Goal: Navigation & Orientation: Find specific page/section

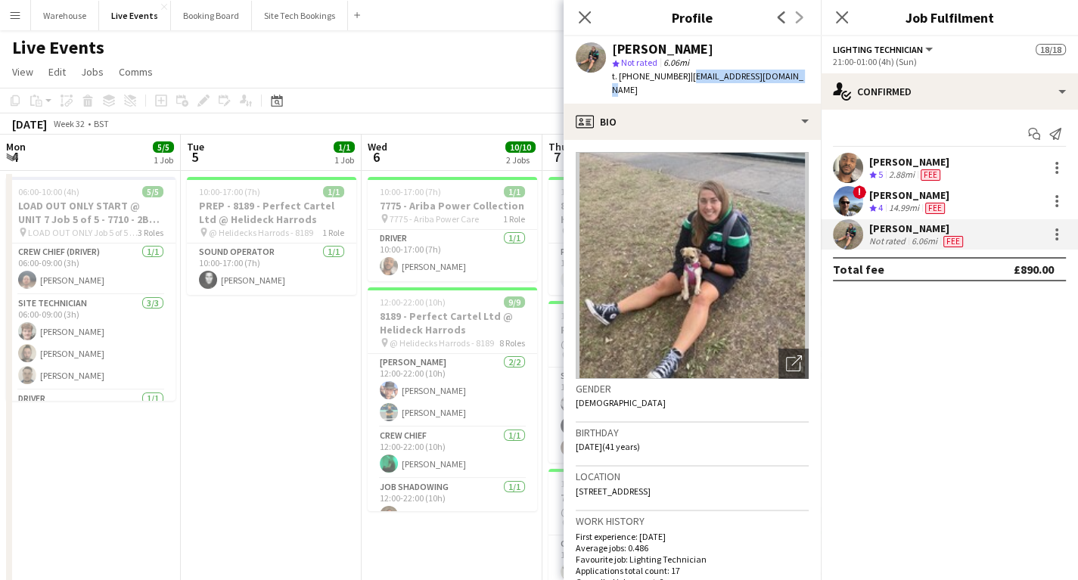
scroll to position [591, 0]
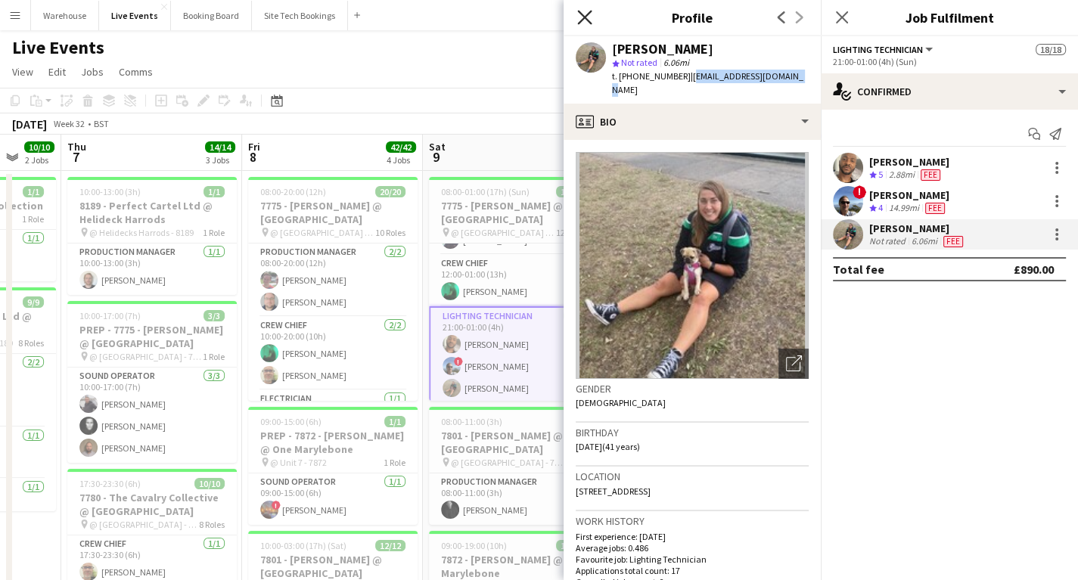
click at [590, 15] on icon "Close pop-in" at bounding box center [584, 17] width 14 height 14
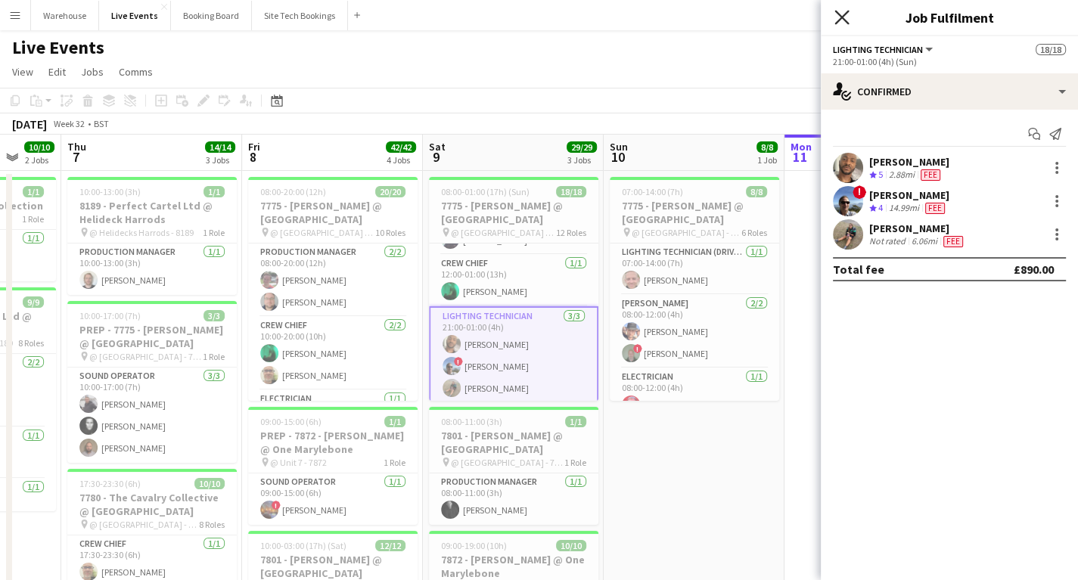
click at [843, 19] on icon "Close pop-in" at bounding box center [842, 17] width 14 height 14
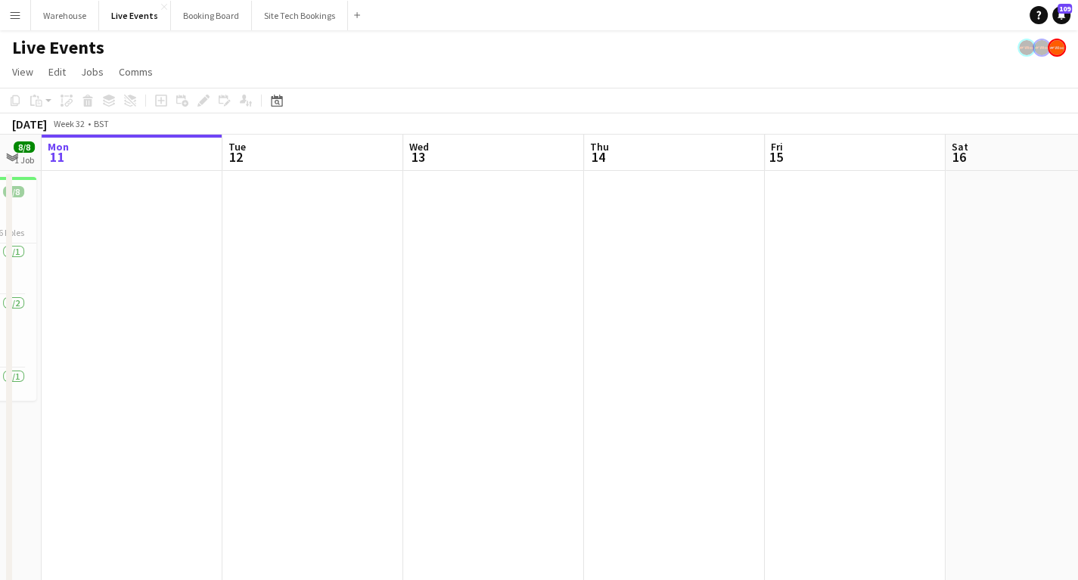
drag, startPoint x: 538, startPoint y: 433, endPoint x: 546, endPoint y: 431, distance: 8.5
click at [179, 425] on app-calendar-viewport "Thu 7 14/14 3 Jobs Fri 8 42/42 4 Jobs Sat 9 29/29 3 Jobs Sun 10 8/8 1 Job Mon 1…" at bounding box center [539, 576] width 1078 height 882
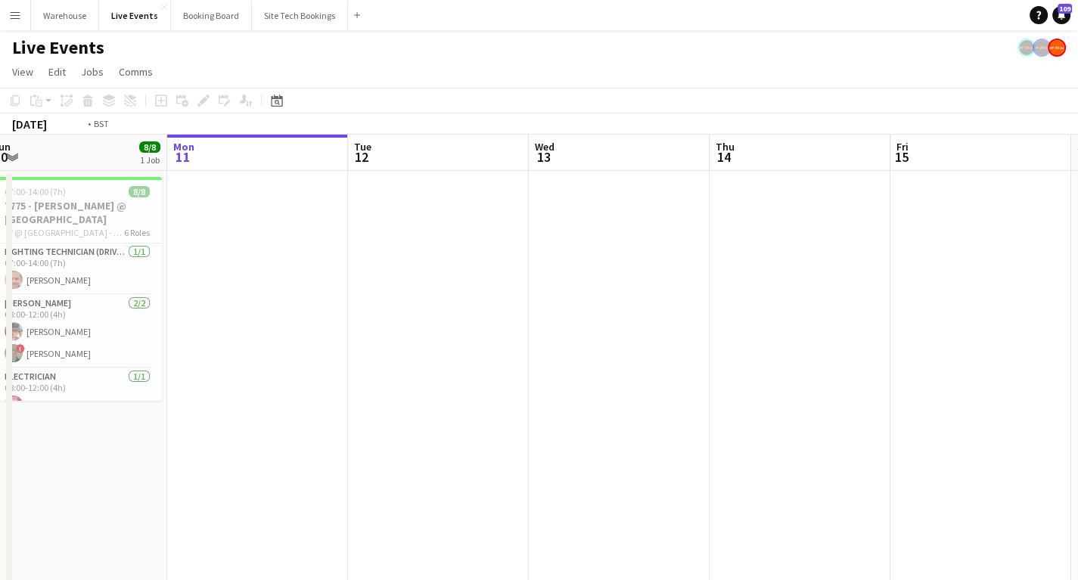
click at [166, 406] on app-calendar-viewport "Thu 7 14/14 3 Jobs Fri 8 42/42 4 Jobs Sat 9 29/29 3 Jobs Sun 10 8/8 1 Job Mon 1…" at bounding box center [539, 576] width 1078 height 882
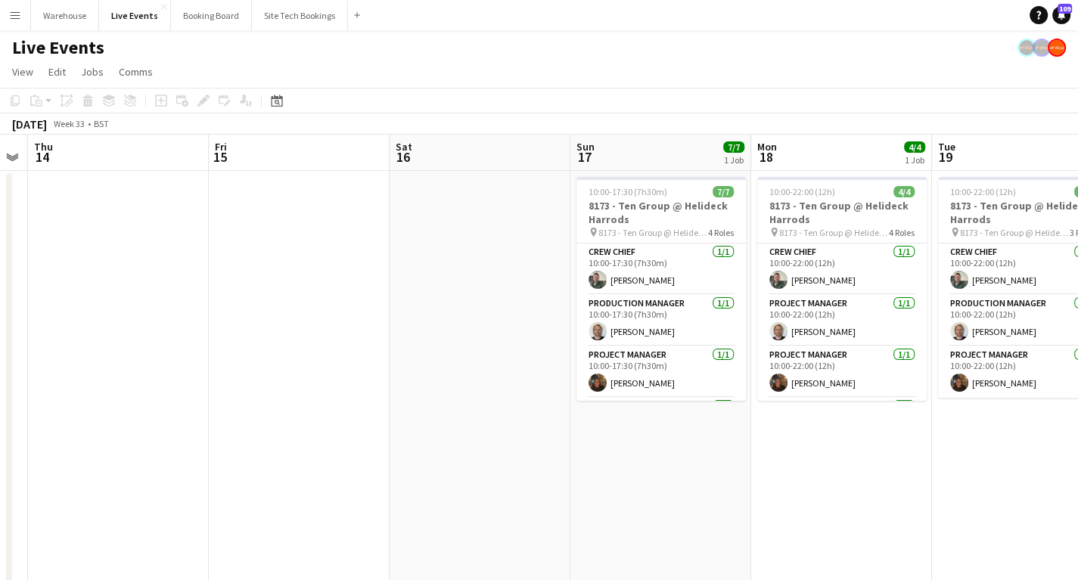
drag, startPoint x: 266, startPoint y: 424, endPoint x: 179, endPoint y: 399, distance: 91.3
click at [110, 404] on app-calendar-viewport "Mon 11 Tue 12 Wed 13 Thu 14 Fri 15 Sat 16 Sun 17 7/7 1 Job Mon 18 4/4 1 Job Tue…" at bounding box center [539, 576] width 1078 height 882
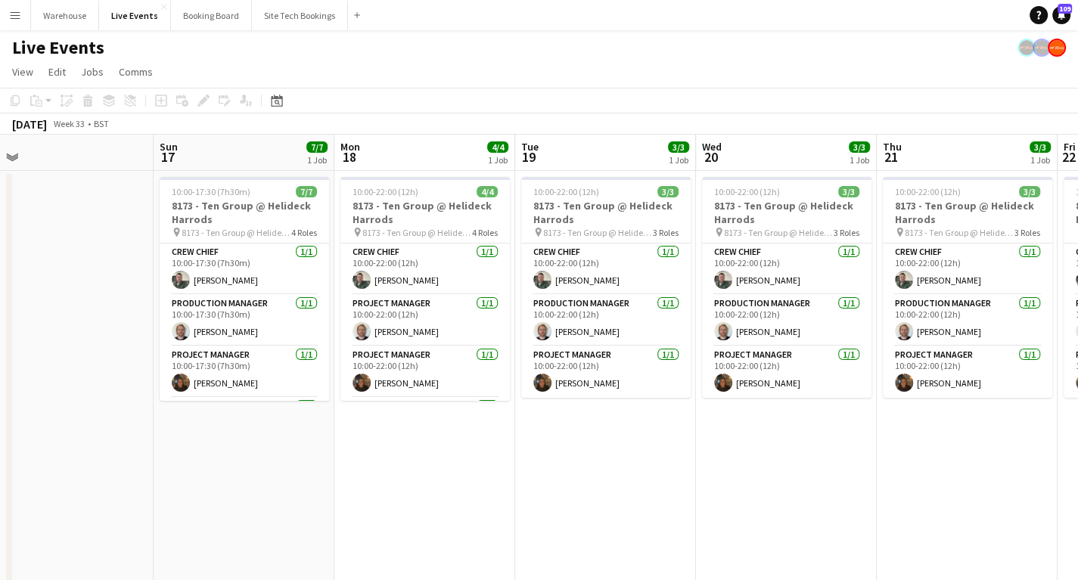
drag, startPoint x: 250, startPoint y: 400, endPoint x: 120, endPoint y: 376, distance: 132.4
click at [88, 391] on app-calendar-viewport "Wed 13 Thu 14 Fri 15 Sat 16 Sun 17 7/7 1 Job Mon 18 4/4 1 Job Tue 19 3/3 1 Job …" at bounding box center [539, 576] width 1078 height 882
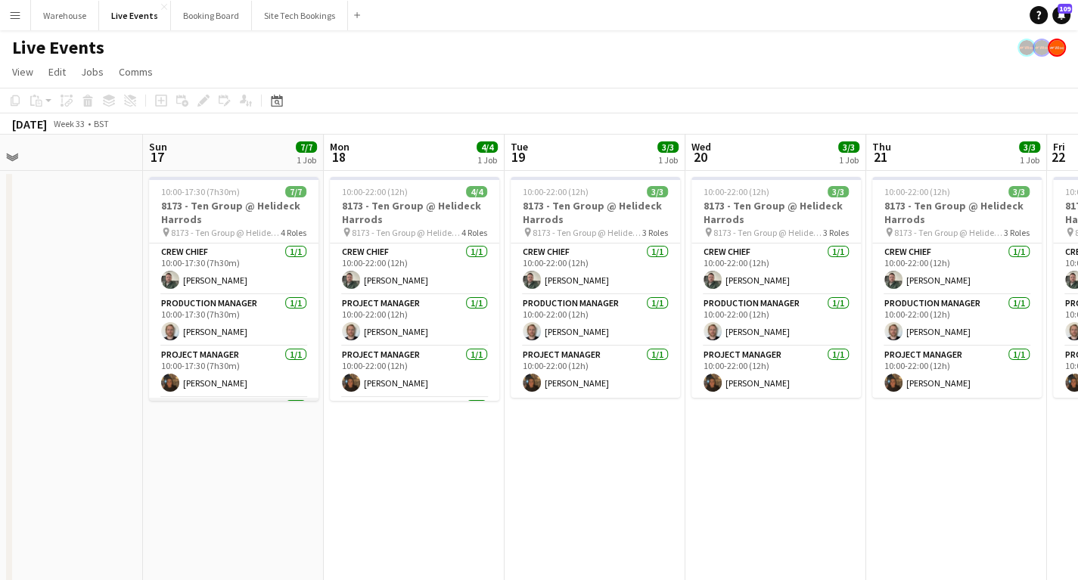
scroll to position [114, 0]
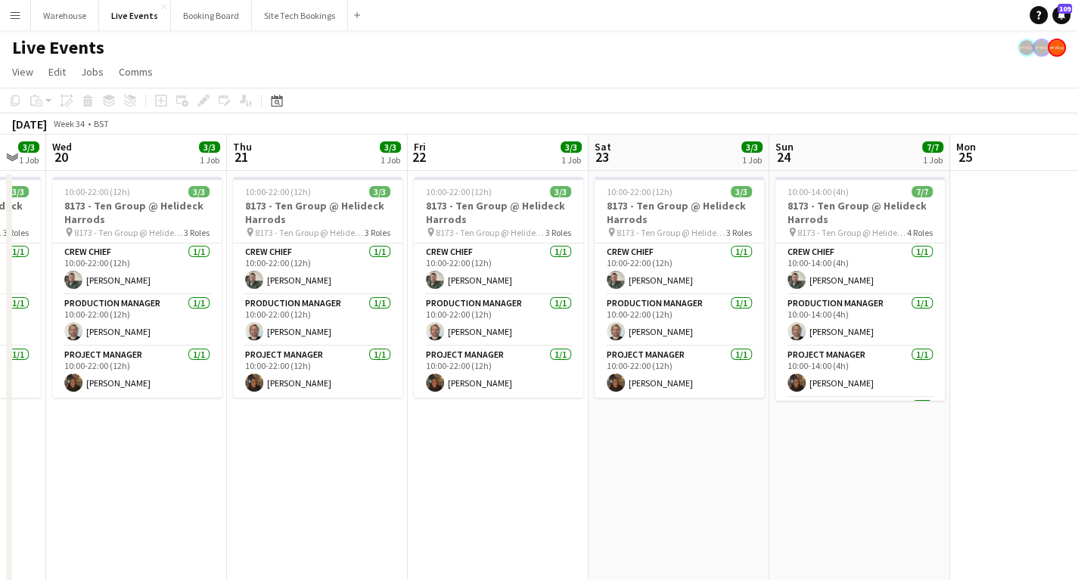
drag, startPoint x: 617, startPoint y: 515, endPoint x: 92, endPoint y: 471, distance: 526.9
click at [92, 471] on app-calendar-viewport "Sun 17 7/7 1 Job Mon 18 4/4 1 Job Tue 19 3/3 1 Job Wed 20 3/3 1 Job Thu 21 3/3 …" at bounding box center [539, 576] width 1078 height 882
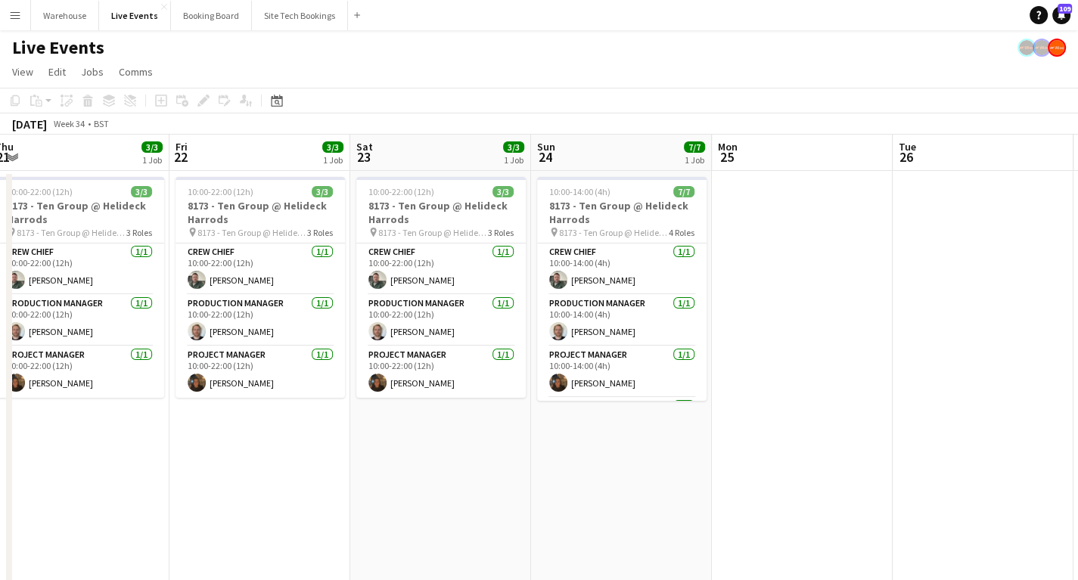
drag, startPoint x: 502, startPoint y: 518, endPoint x: 319, endPoint y: 502, distance: 183.8
click at [319, 502] on app-calendar-viewport "Mon 18 4/4 1 Job Tue 19 3/3 1 Job Wed 20 3/3 1 Job Thu 21 3/3 1 Job Fri 22 3/3 …" at bounding box center [539, 576] width 1078 height 882
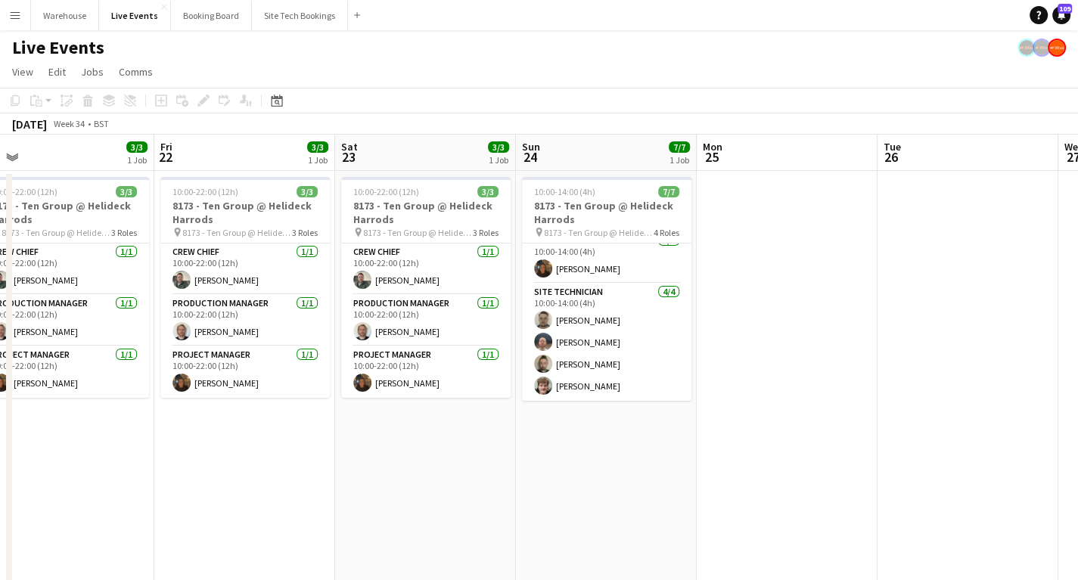
scroll to position [0, 0]
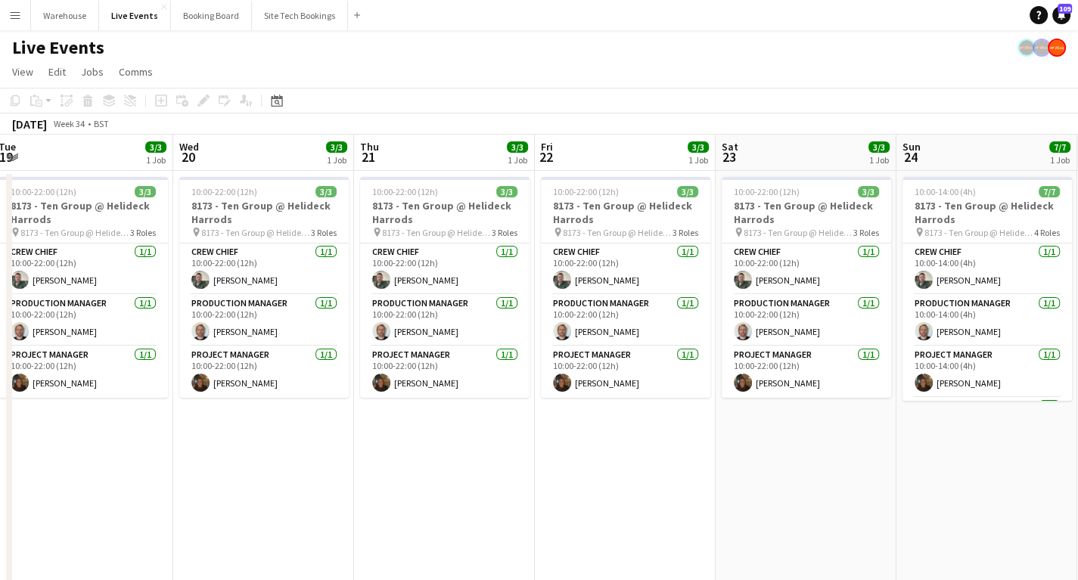
drag, startPoint x: 126, startPoint y: 427, endPoint x: 506, endPoint y: 462, distance: 382.2
click at [506, 462] on app-calendar-viewport "Sun 17 7/7 1 Job Mon 18 4/4 1 Job Tue 19 3/3 1 Job Wed 20 3/3 1 Job Thu 21 3/3 …" at bounding box center [539, 576] width 1078 height 882
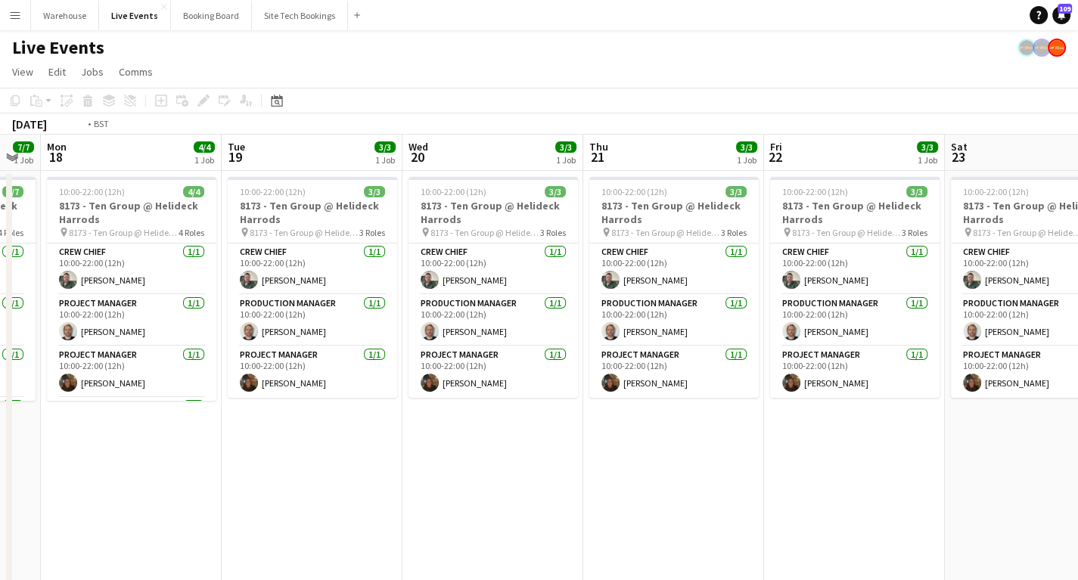
scroll to position [0, 319]
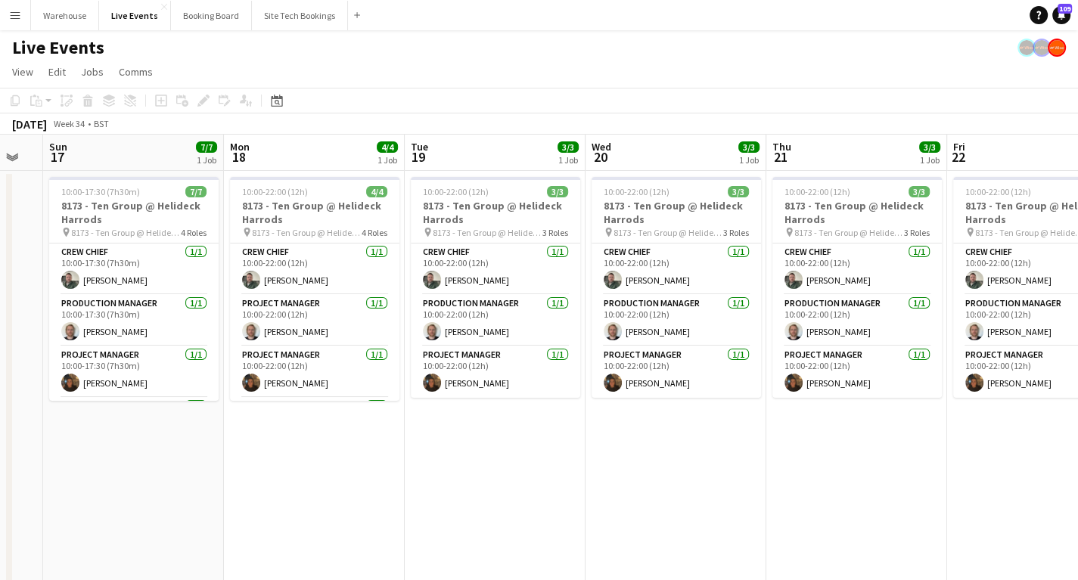
drag, startPoint x: 121, startPoint y: 440, endPoint x: 497, endPoint y: 431, distance: 376.1
click at [497, 431] on app-calendar-viewport "Fri 15 Sat 16 Sun 17 7/7 1 Job Mon 18 4/4 1 Job Tue 19 3/3 1 Job Wed 20 3/3 1 J…" at bounding box center [539, 576] width 1078 height 882
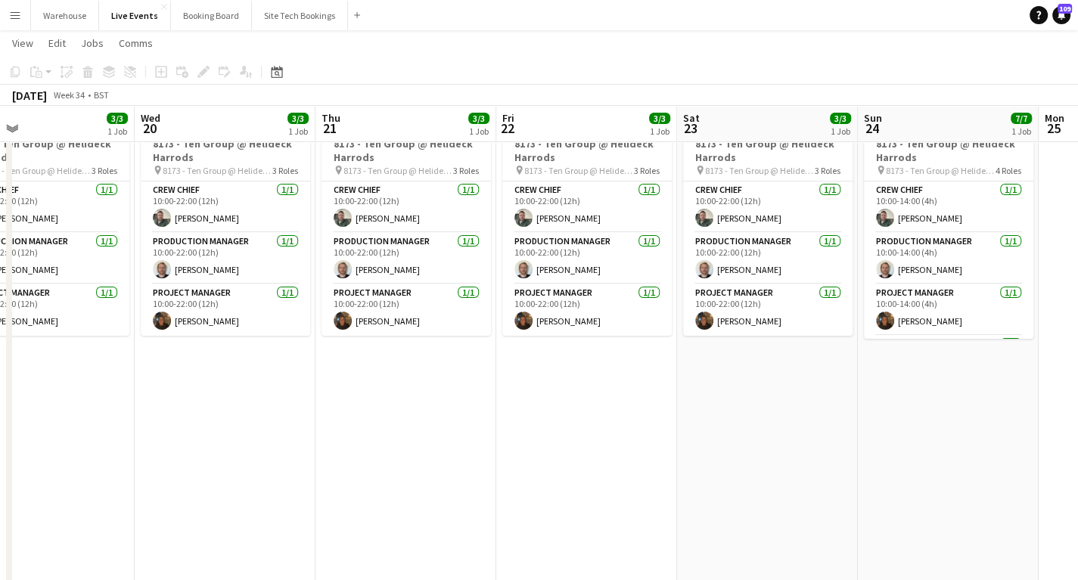
scroll to position [0, 601]
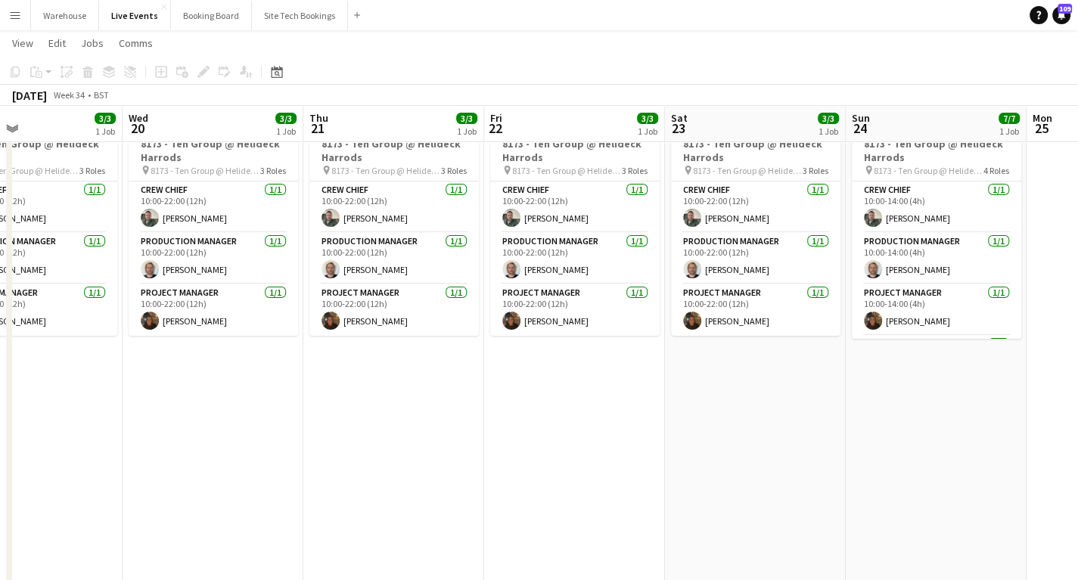
drag, startPoint x: 853, startPoint y: 466, endPoint x: 455, endPoint y: 480, distance: 398.2
click at [455, 480] on app-calendar-viewport "Sat 16 Sun 17 7/7 1 Job Mon 18 4/4 1 Job Tue 19 3/3 1 Job Wed 20 3/3 1 Job Thu …" at bounding box center [539, 476] width 1078 height 956
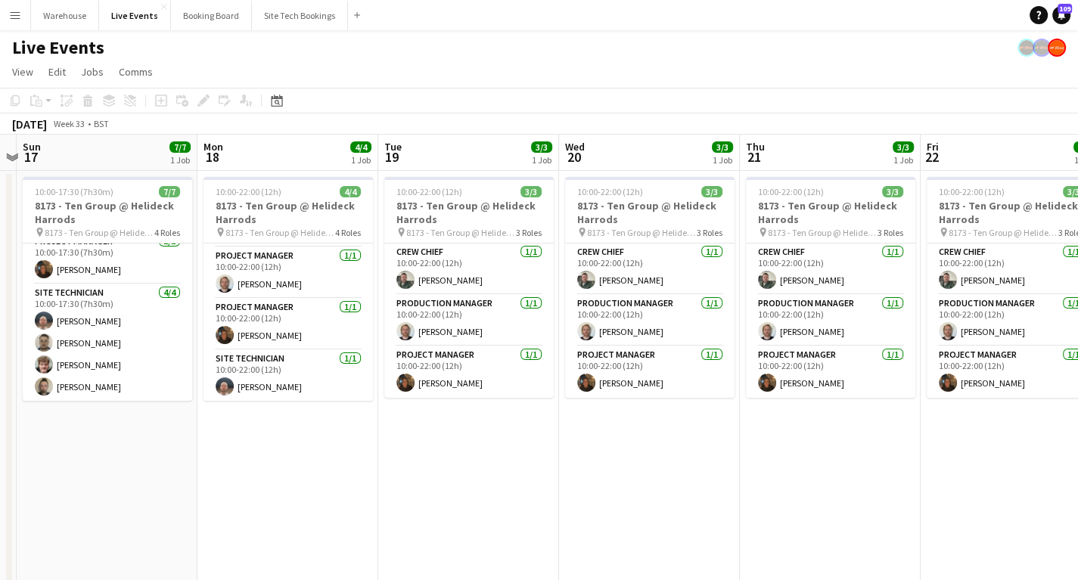
scroll to position [0, 303]
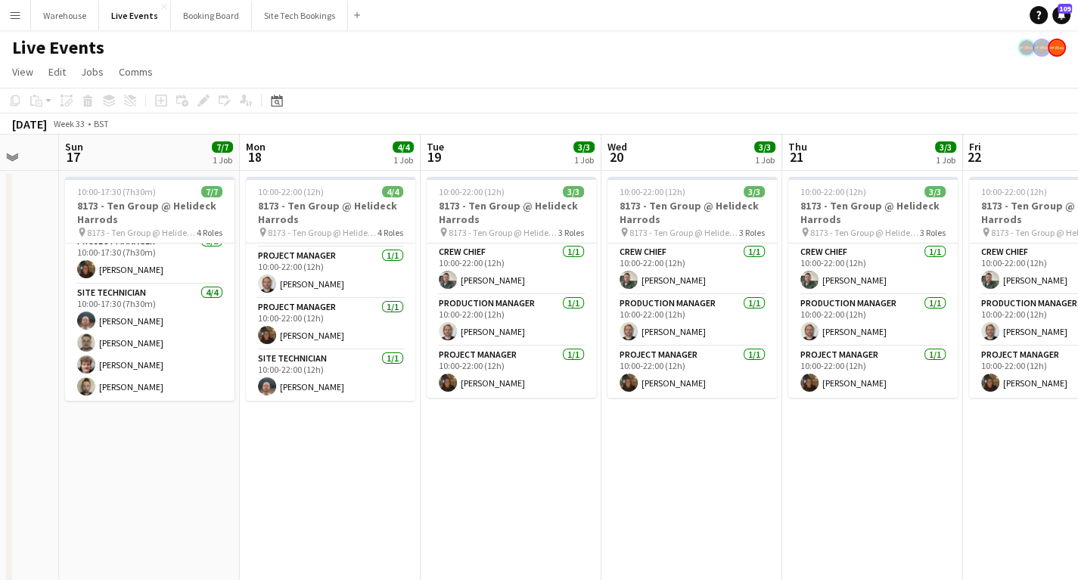
drag, startPoint x: 232, startPoint y: 527, endPoint x: 711, endPoint y: 521, distance: 479.0
click at [711, 521] on app-calendar-viewport "Fri 15 Sat 16 Sun 17 7/7 1 Job Mon 18 4/4 1 Job Tue 19 3/3 1 Job Wed 20 3/3 1 J…" at bounding box center [539, 576] width 1078 height 882
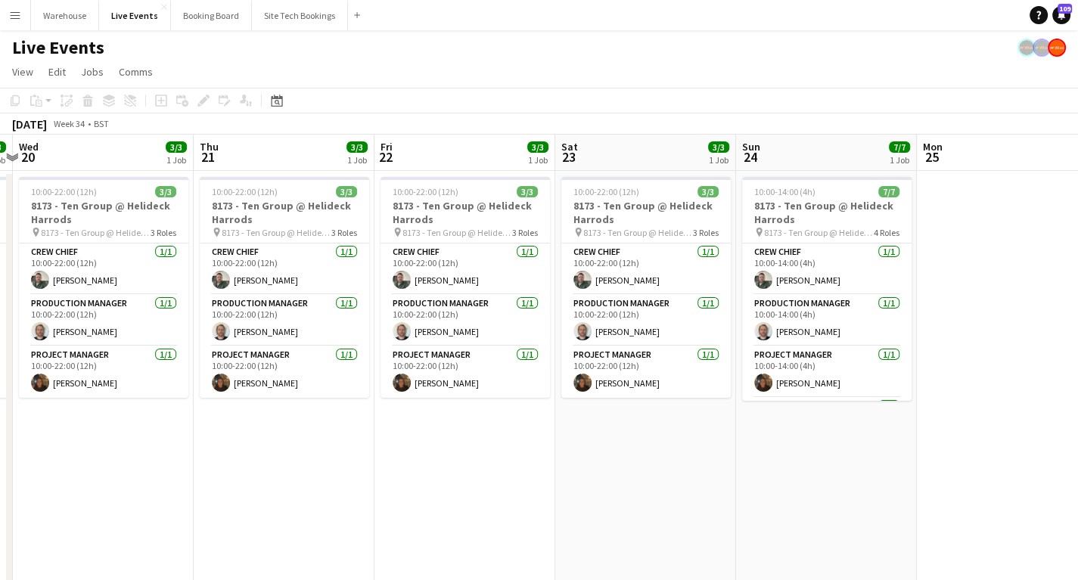
drag, startPoint x: 866, startPoint y: 482, endPoint x: 301, endPoint y: 493, distance: 564.6
click at [301, 493] on app-calendar-viewport "Sun 17 7/7 1 Job Mon 18 4/4 1 Job Tue 19 3/3 1 Job Wed 20 3/3 1 Job Thu 21 3/3 …" at bounding box center [539, 576] width 1078 height 882
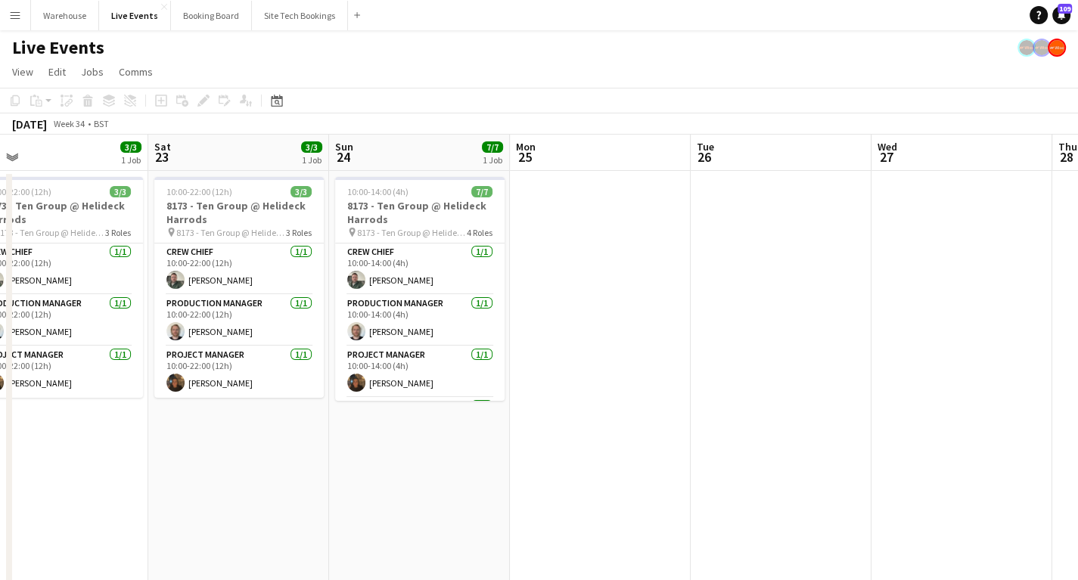
drag, startPoint x: 872, startPoint y: 453, endPoint x: 267, endPoint y: 452, distance: 605.3
click at [276, 453] on app-calendar-viewport "Wed 20 3/3 1 Job Thu 21 3/3 1 Job Fri 22 3/3 1 Job Sat 23 3/3 1 Job Sun 24 7/7 …" at bounding box center [539, 576] width 1078 height 882
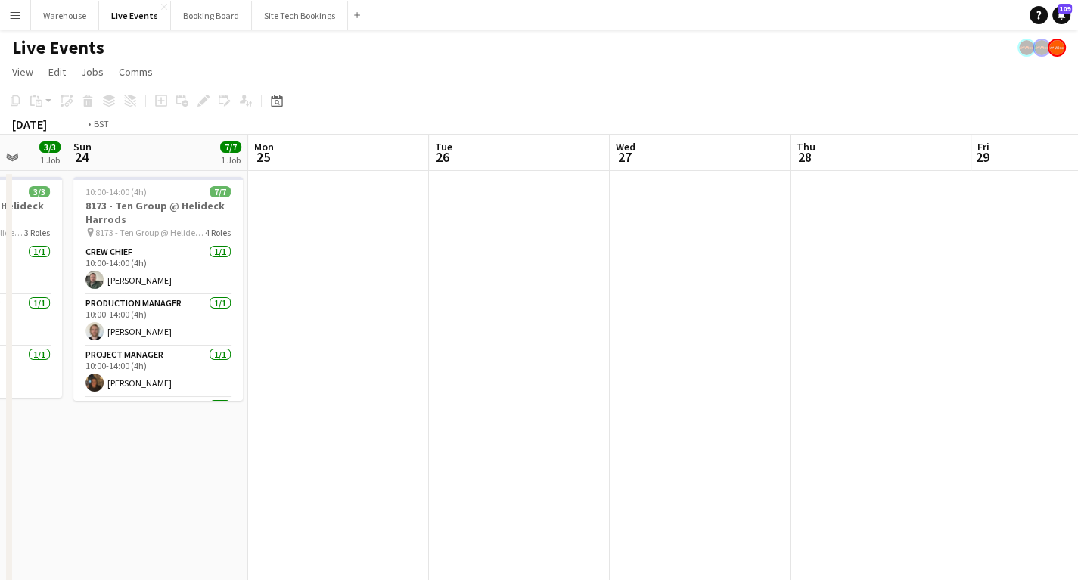
click at [180, 455] on app-calendar-viewport "Thu 21 3/3 1 Job Fri 22 3/3 1 Job Sat 23 3/3 1 Job Sun 24 7/7 1 Job Mon 25 Tue …" at bounding box center [539, 576] width 1078 height 882
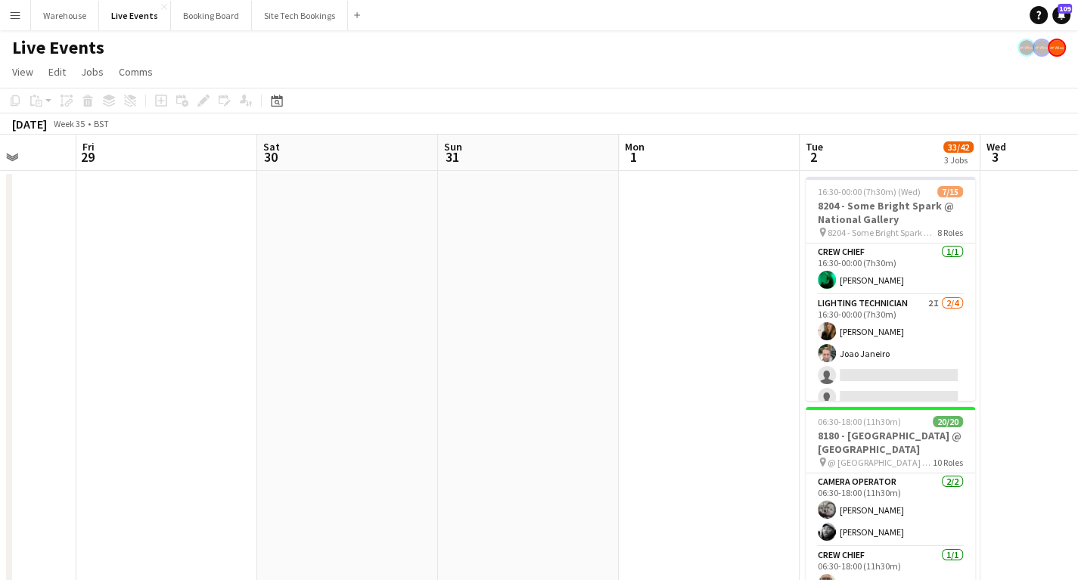
drag, startPoint x: 626, startPoint y: 452, endPoint x: 169, endPoint y: 453, distance: 457.0
click at [169, 453] on app-calendar-viewport "Tue 26 Wed 27 Thu 28 Fri 29 Sat 30 Sun 31 Mon 1 Tue 2 33/42 3 Jobs Wed 3 Thu 4 …" at bounding box center [539, 576] width 1078 height 882
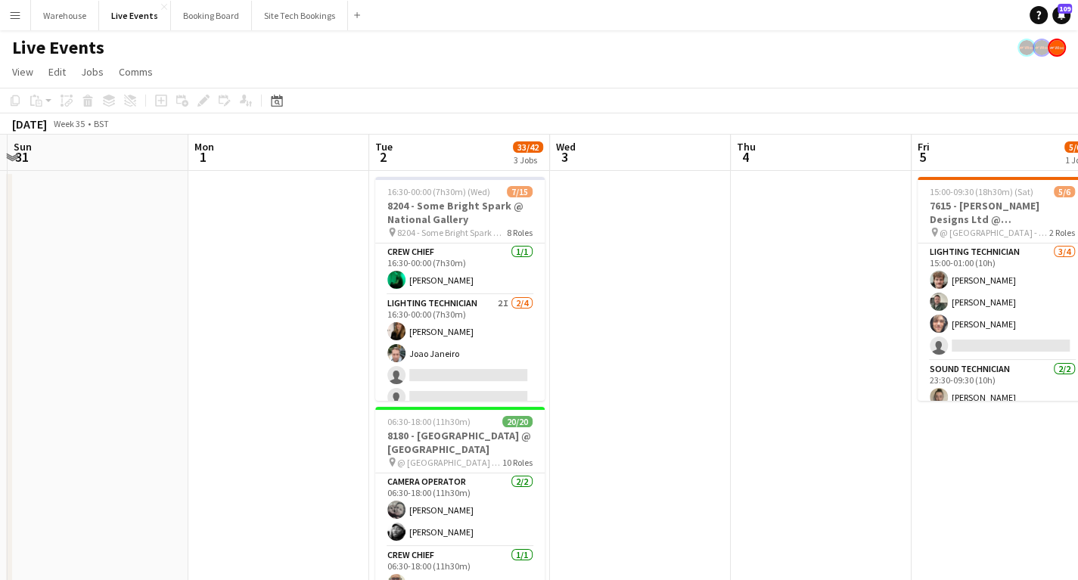
drag, startPoint x: 489, startPoint y: 457, endPoint x: 194, endPoint y: 445, distance: 295.3
click at [191, 465] on app-calendar-viewport "Thu 28 Fri 29 Sat 30 Sun 31 Mon 1 Tue 2 33/42 3 Jobs Wed 3 Thu 4 Fri 5 5/6 1 Jo…" at bounding box center [539, 576] width 1078 height 882
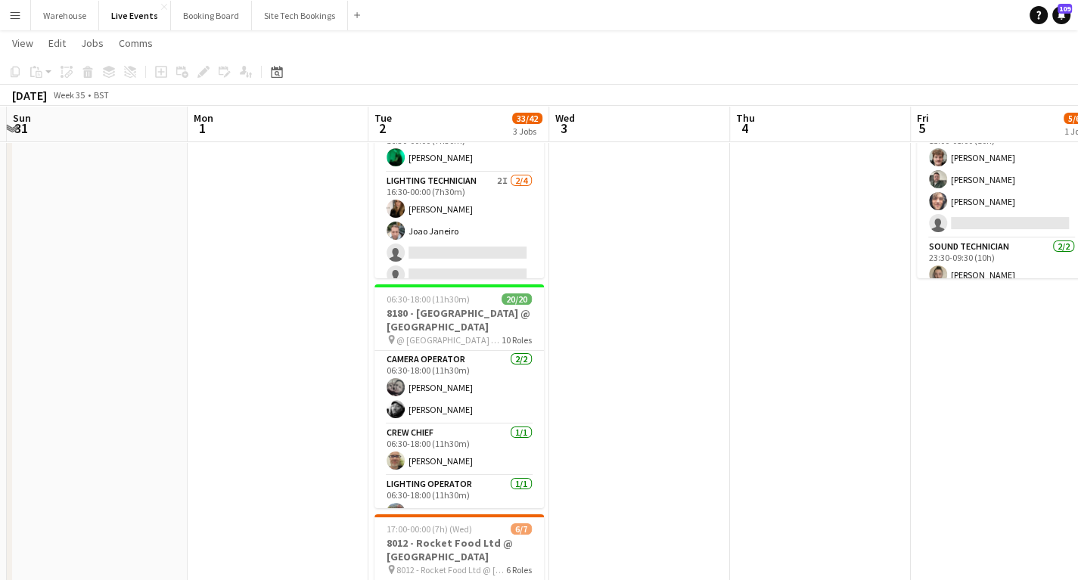
scroll to position [0, 0]
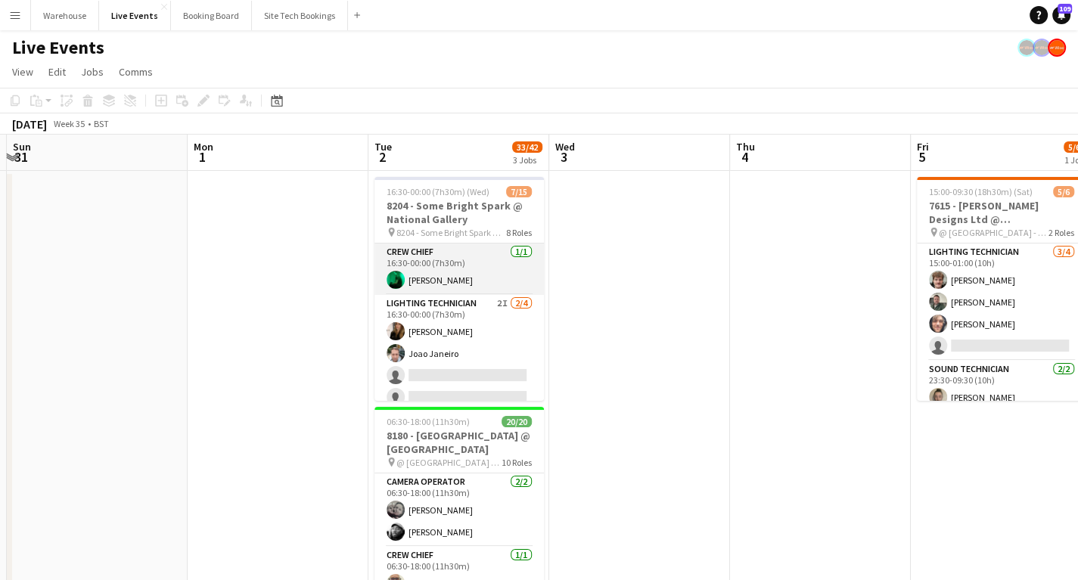
click at [390, 279] on app-user-avatar at bounding box center [396, 280] width 18 height 18
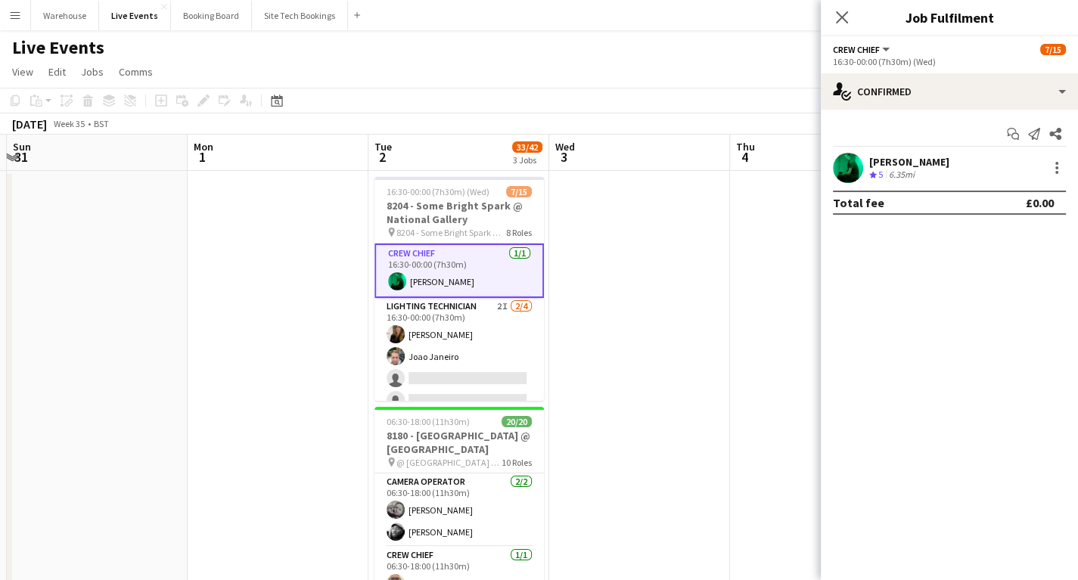
click at [857, 169] on app-user-avatar at bounding box center [848, 168] width 30 height 30
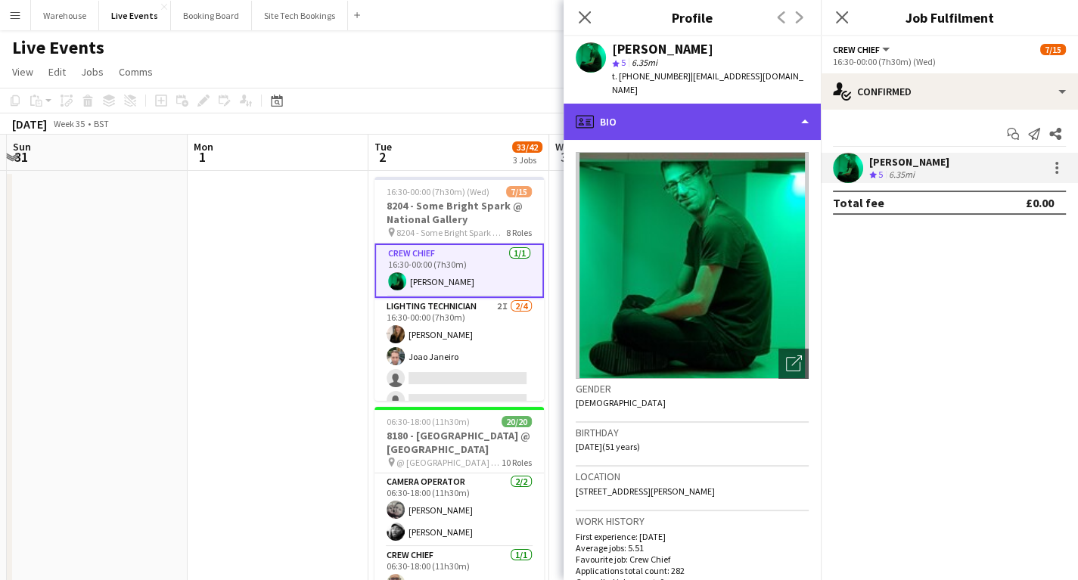
click at [675, 120] on div "profile Bio" at bounding box center [692, 122] width 257 height 36
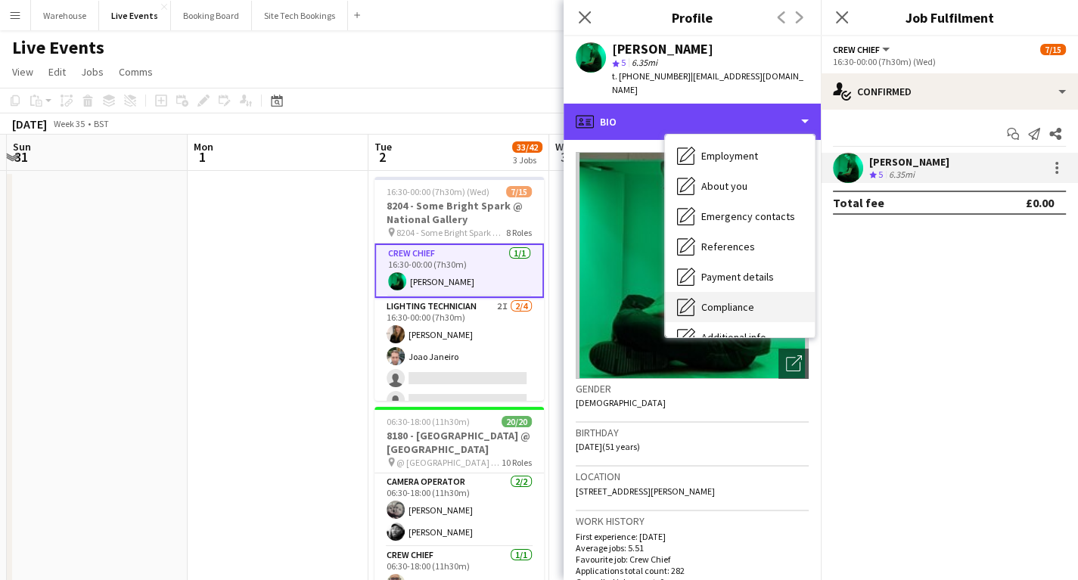
scroll to position [121, 0]
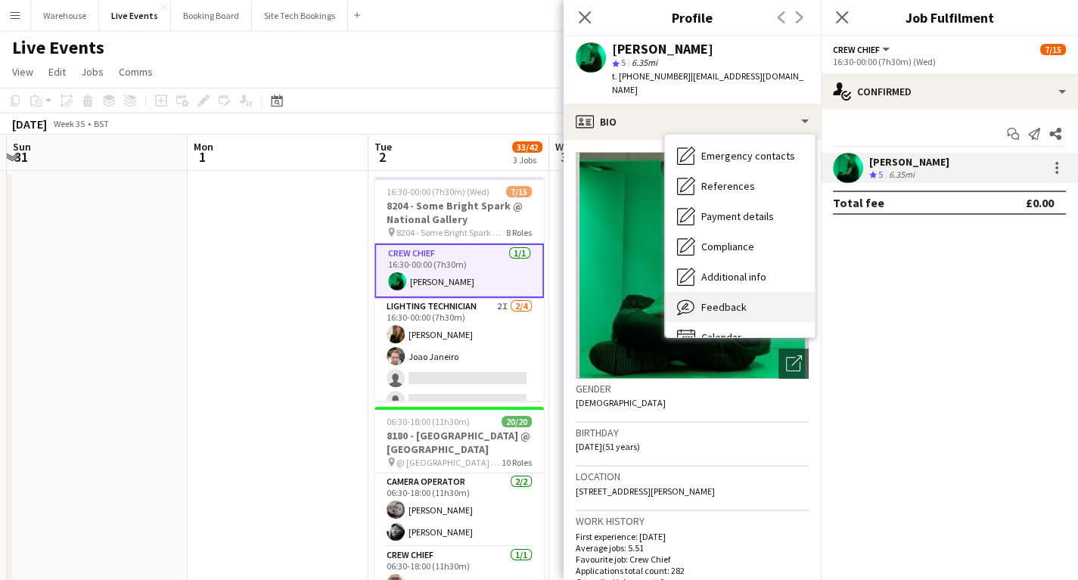
click at [717, 300] on span "Feedback" at bounding box center [723, 307] width 45 height 14
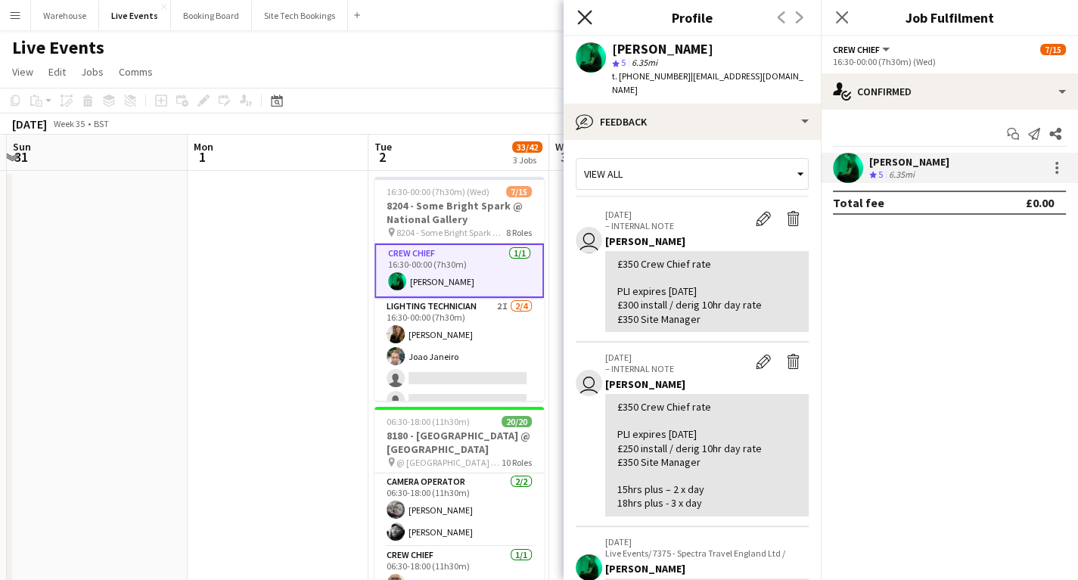
click at [582, 21] on icon "Close pop-in" at bounding box center [584, 17] width 14 height 14
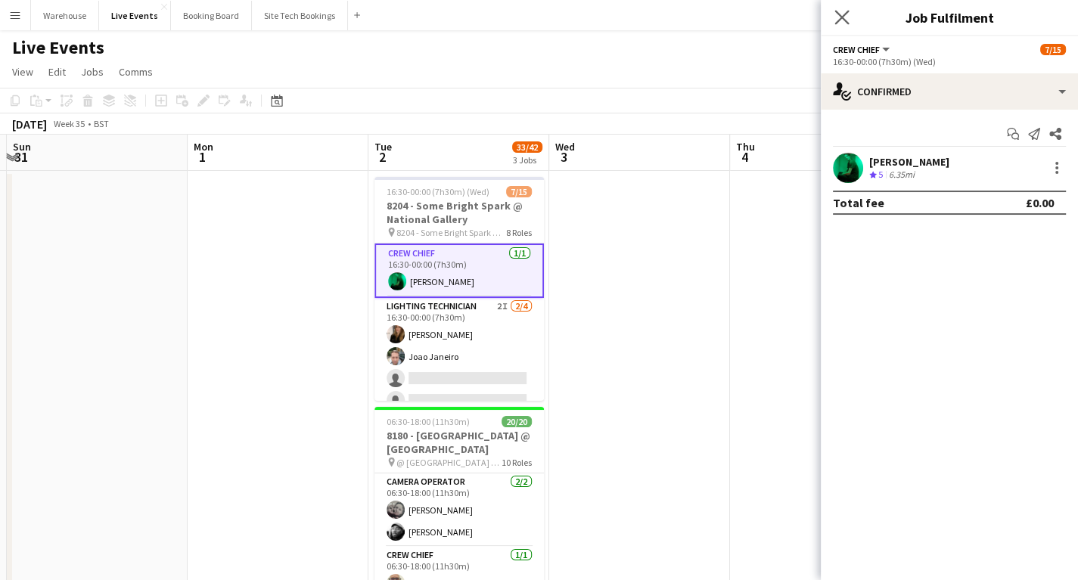
click at [842, 7] on app-icon "Close pop-in" at bounding box center [843, 18] width 22 height 22
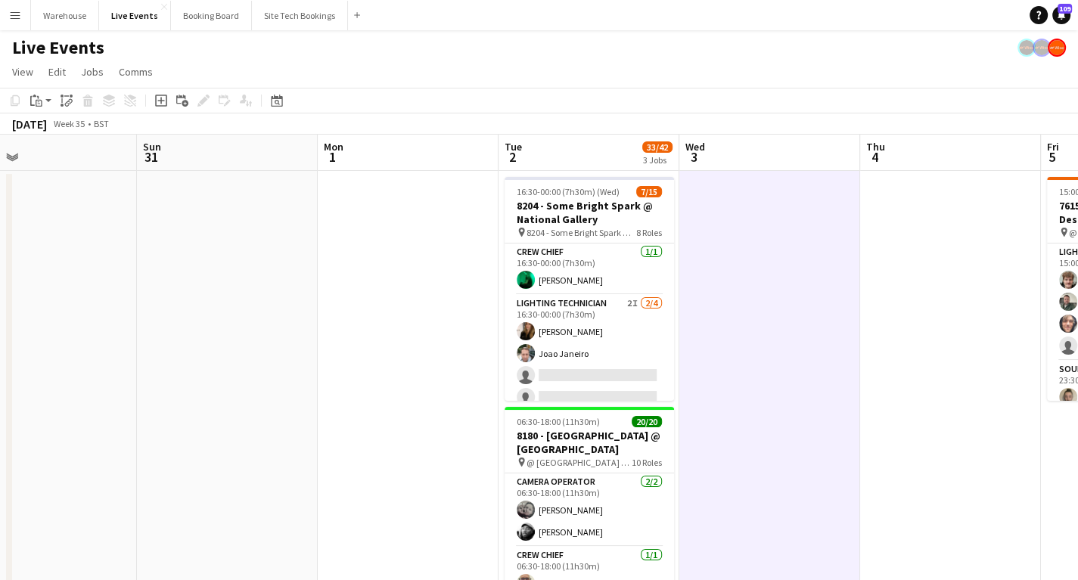
drag, startPoint x: 216, startPoint y: 348, endPoint x: 709, endPoint y: 322, distance: 493.3
click at [710, 322] on app-calendar-viewport "Thu 28 Fri 29 Sat 30 Sun 31 Mon 1 Tue 2 33/42 3 Jobs Wed 3 Thu 4 Fri 5 5/6 1 Jo…" at bounding box center [539, 576] width 1078 height 882
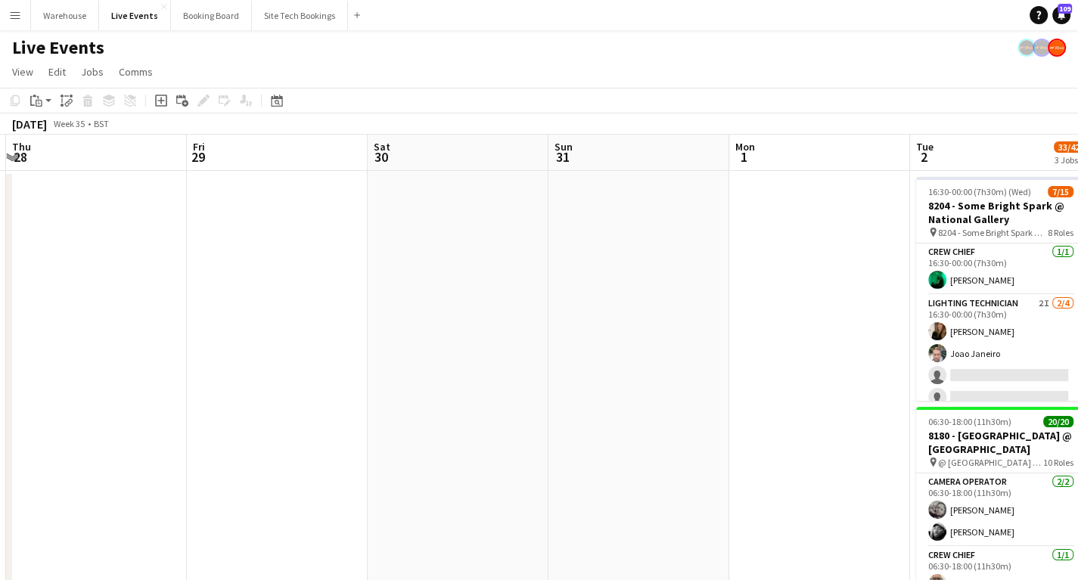
drag, startPoint x: 343, startPoint y: 363, endPoint x: 551, endPoint y: 384, distance: 209.1
click at [706, 343] on app-calendar-viewport "Tue 26 Wed 27 Thu 28 Fri 29 Sat 30 Sun 31 Mon 1 Tue 2 33/42 3 Jobs Wed 3 Thu 4 …" at bounding box center [539, 576] width 1078 height 882
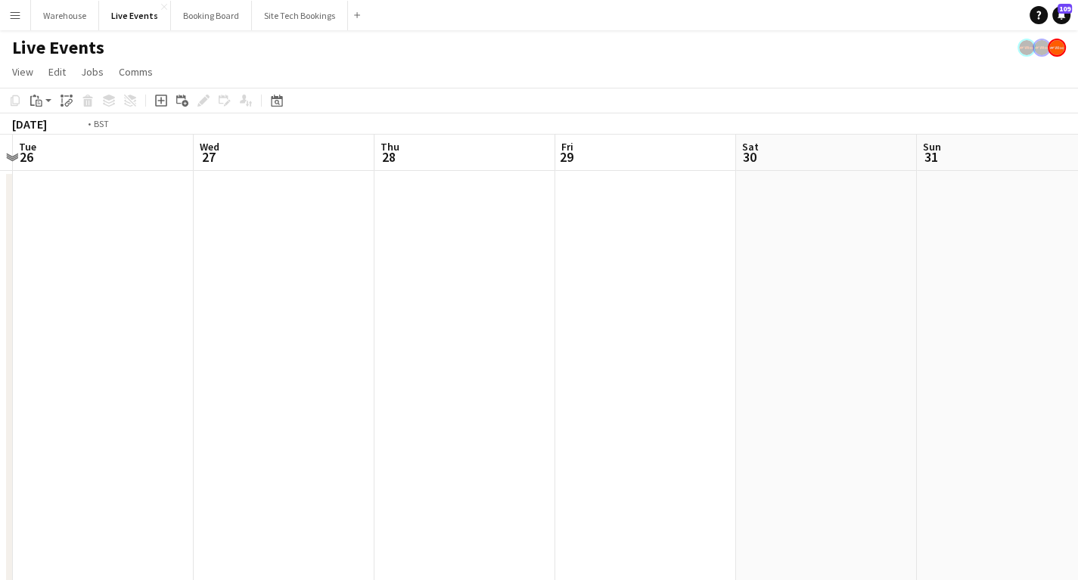
drag, startPoint x: 416, startPoint y: 407, endPoint x: 729, endPoint y: 403, distance: 312.5
click at [720, 403] on app-calendar-viewport "Sun 24 7/7 1 Job Mon 25 Tue 26 Wed 27 Thu 28 Fri 29 Sat 30 Sun 31 Mon 1 Tue 2 3…" at bounding box center [539, 576] width 1078 height 882
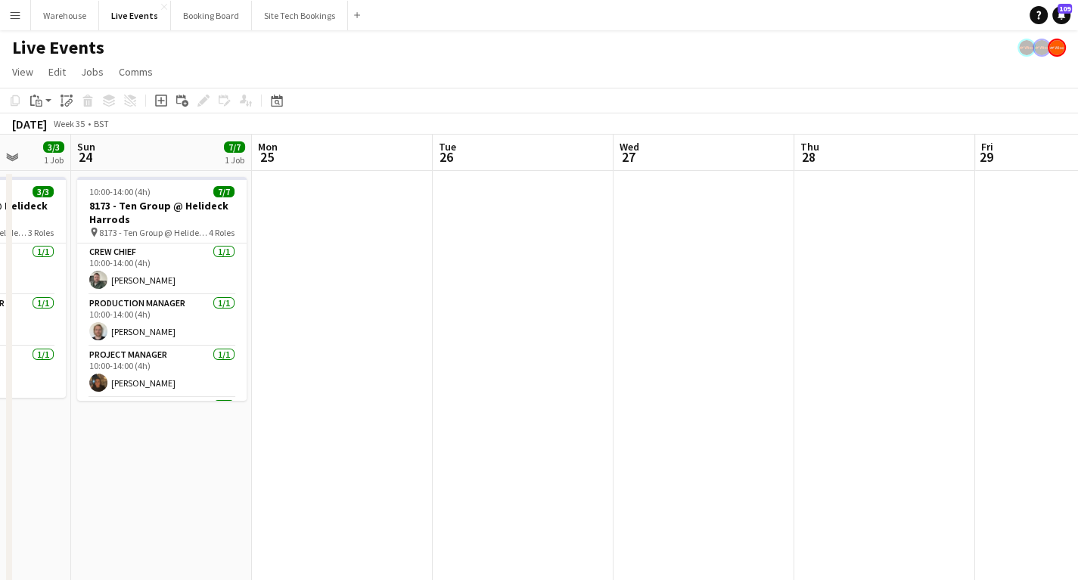
drag, startPoint x: 402, startPoint y: 422, endPoint x: 683, endPoint y: 426, distance: 281.5
click at [713, 424] on app-calendar-viewport "Fri 22 3/3 1 Job Sat 23 3/3 1 Job Sun 24 7/7 1 Job Mon 25 Tue 26 Wed 27 Thu 28 …" at bounding box center [539, 576] width 1078 height 882
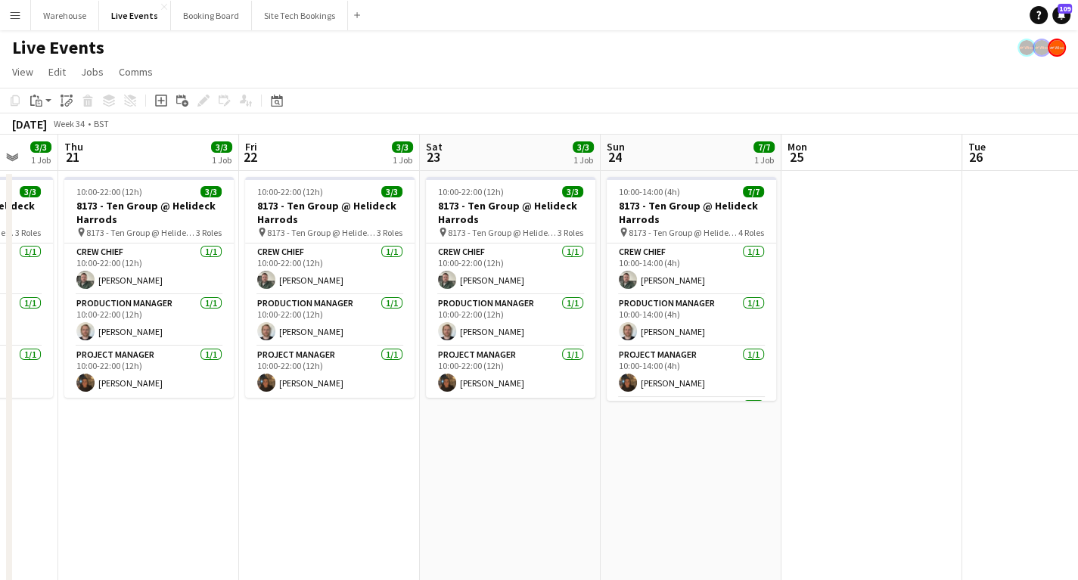
drag, startPoint x: 545, startPoint y: 428, endPoint x: 787, endPoint y: 466, distance: 245.1
click at [787, 466] on app-calendar-viewport "Tue 19 3/3 1 Job Wed 20 3/3 1 Job Thu 21 3/3 1 Job Fri 22 3/3 1 Job Sat 23 3/3 …" at bounding box center [539, 576] width 1078 height 882
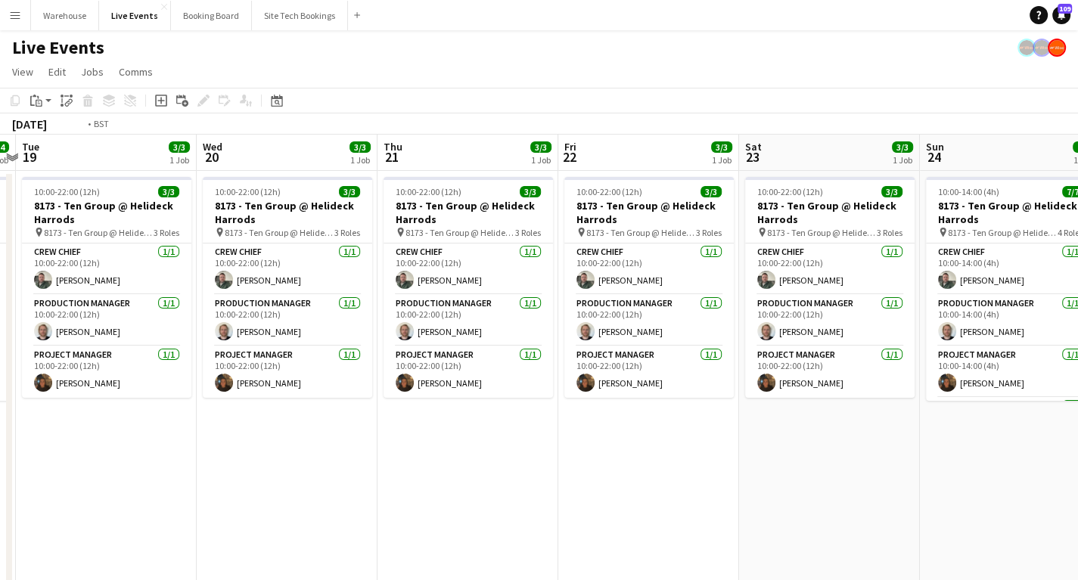
drag, startPoint x: 274, startPoint y: 442, endPoint x: 775, endPoint y: 468, distance: 501.5
click at [775, 469] on app-calendar-viewport "Sun 17 7/7 1 Job Mon 18 4/4 1 Job Tue 19 3/3 1 Job Wed 20 3/3 1 Job Thu 21 3/3 …" at bounding box center [539, 576] width 1078 height 882
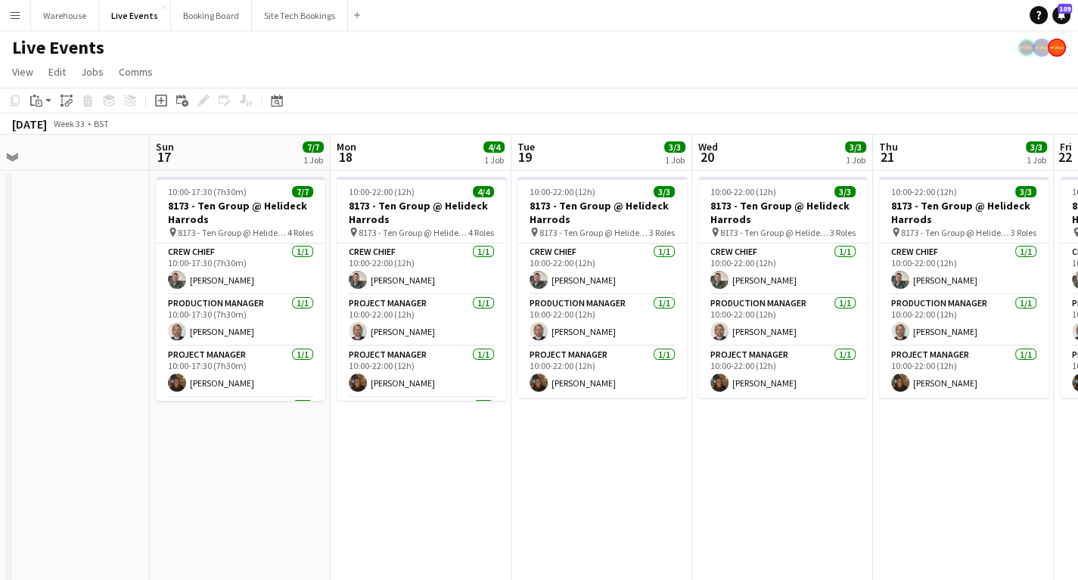
drag, startPoint x: 518, startPoint y: 473, endPoint x: 844, endPoint y: 483, distance: 326.3
click at [834, 493] on app-calendar-viewport "Thu 14 Fri 15 Sat 16 Sun 17 7/7 1 Job Mon 18 4/4 1 Job Tue 19 3/3 1 Job Wed 20 …" at bounding box center [539, 576] width 1078 height 882
